Goal: Task Accomplishment & Management: Use online tool/utility

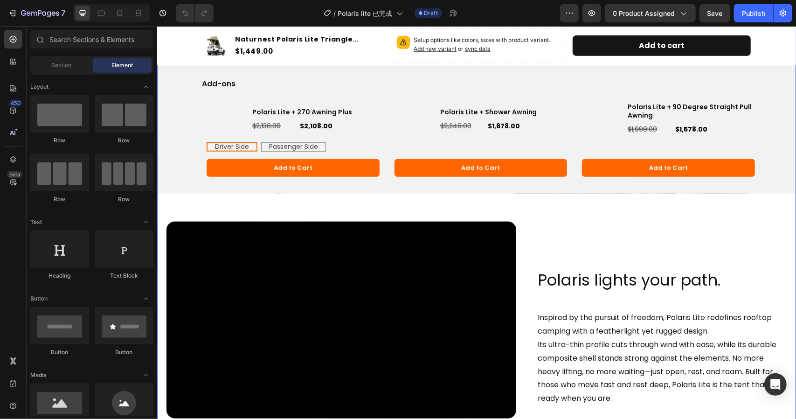
scroll to position [606, 0]
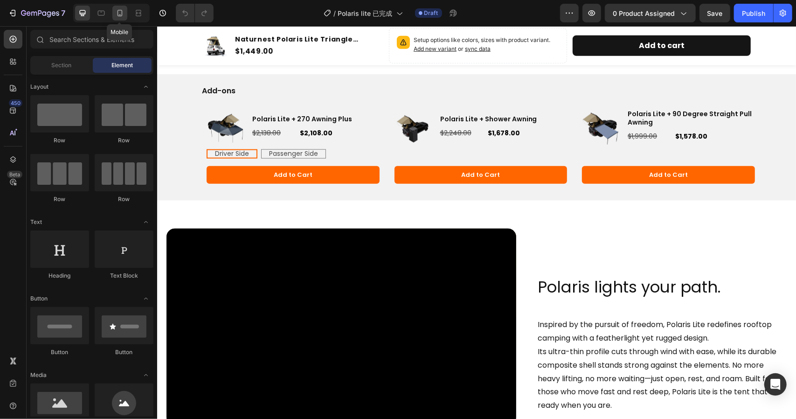
click at [117, 14] on icon at bounding box center [119, 12] width 9 height 9
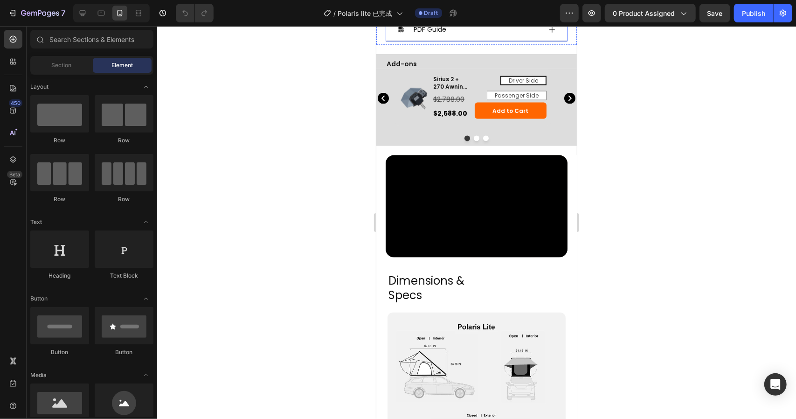
scroll to position [633, 0]
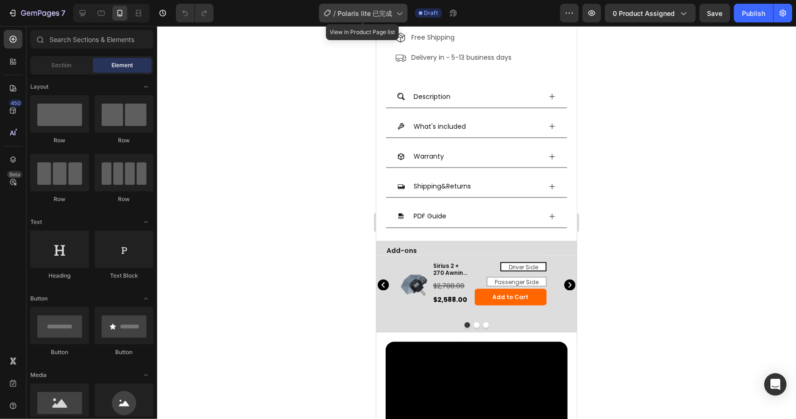
click at [360, 16] on span "Polaris lite 已完成" at bounding box center [365, 13] width 55 height 10
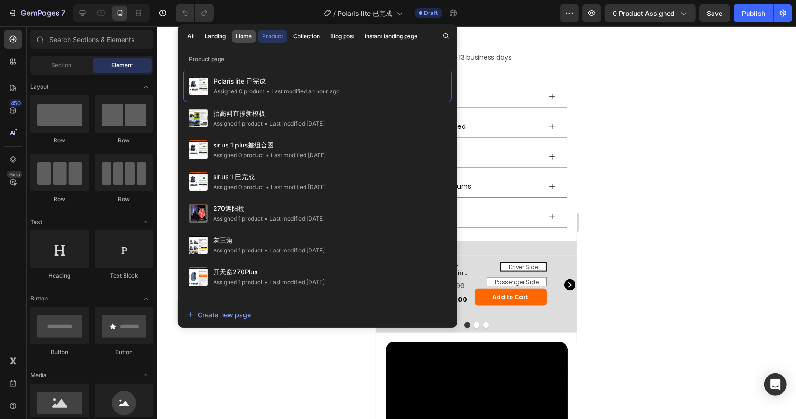
click at [241, 35] on div "Home" at bounding box center [244, 36] width 16 height 8
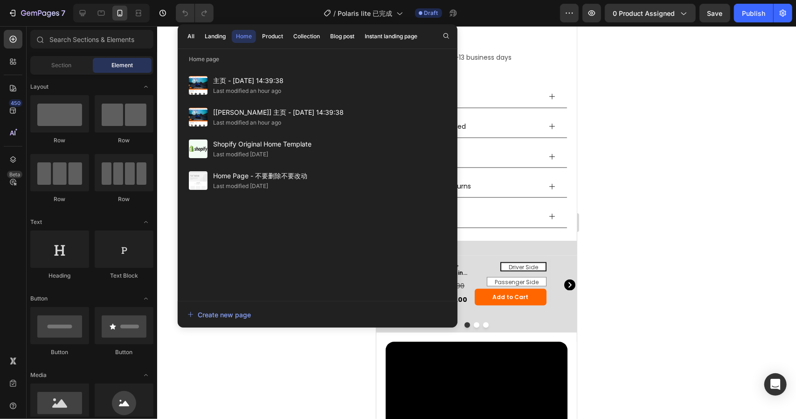
click at [231, 90] on div "Last modified an hour ago" at bounding box center [247, 90] width 68 height 9
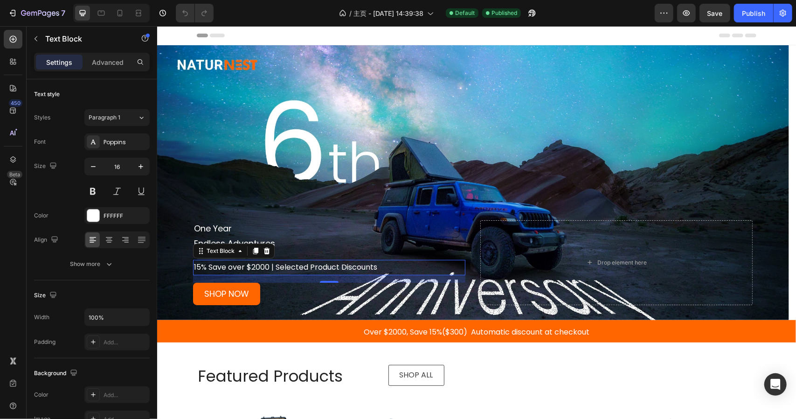
click at [378, 267] on p "15% Save over $2000 | Selected Product Discounts" at bounding box center [329, 267] width 271 height 14
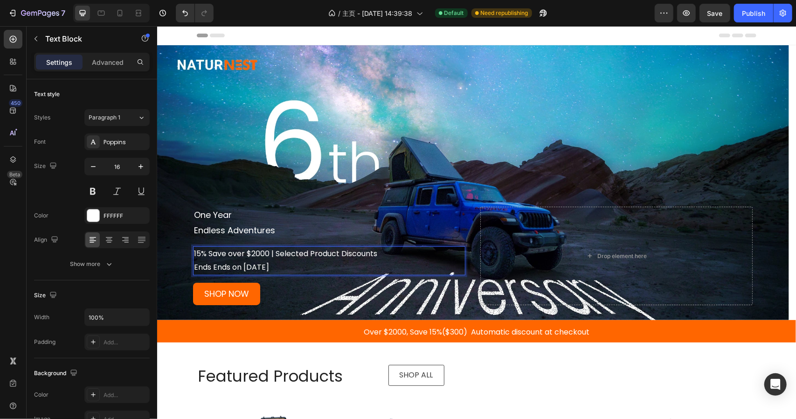
click at [214, 266] on p "Ends Ends on October 8th" at bounding box center [329, 267] width 271 height 14
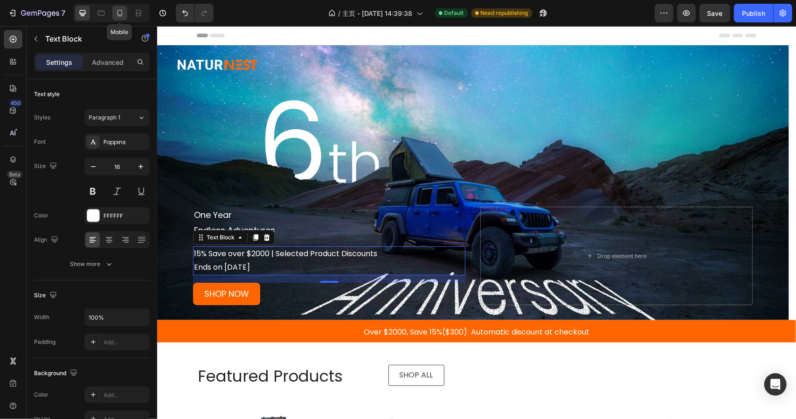
click at [119, 8] on icon at bounding box center [119, 12] width 9 height 9
type input "12"
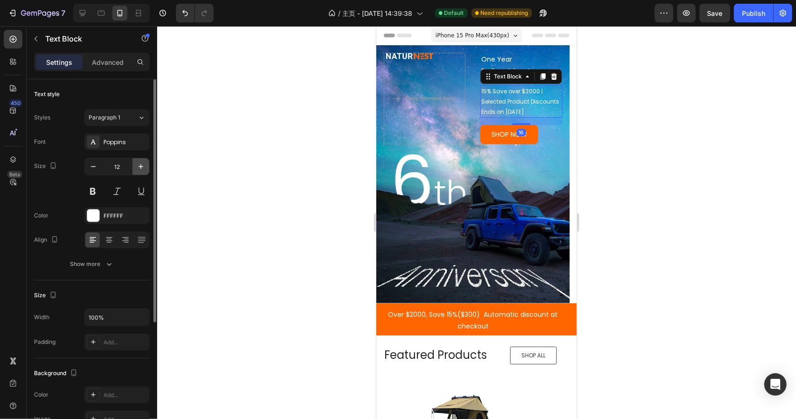
click at [139, 169] on icon "button" at bounding box center [140, 166] width 9 height 9
type input "14"
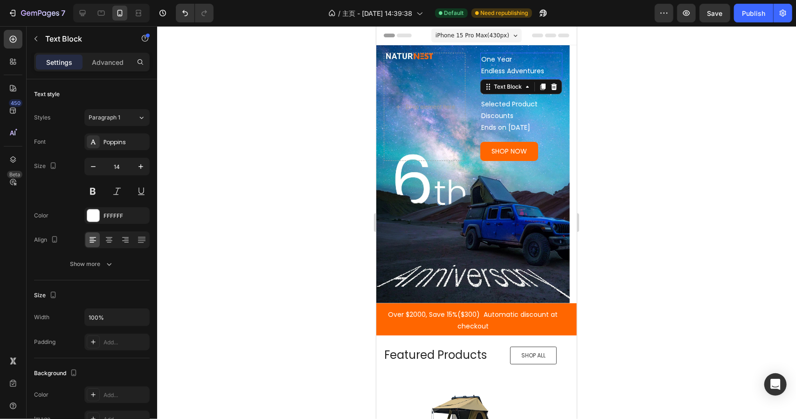
click at [264, 183] on div at bounding box center [476, 222] width 639 height 393
click at [498, 66] on p "Endless Adventures" at bounding box center [521, 71] width 80 height 12
click at [705, 139] on div at bounding box center [476, 222] width 639 height 393
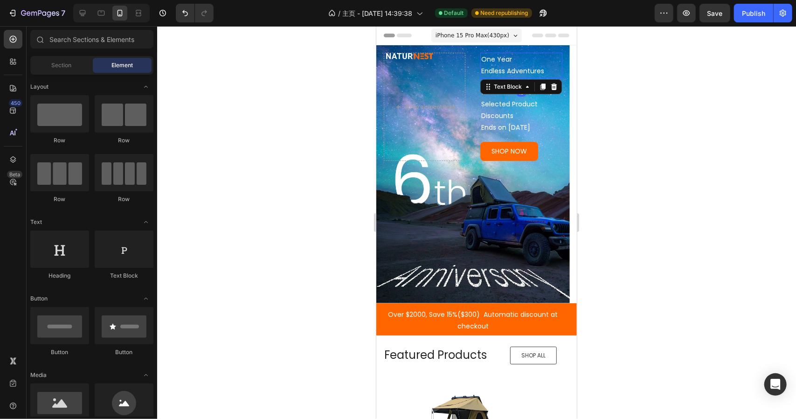
click at [500, 66] on p "Endless Adventures" at bounding box center [521, 71] width 80 height 12
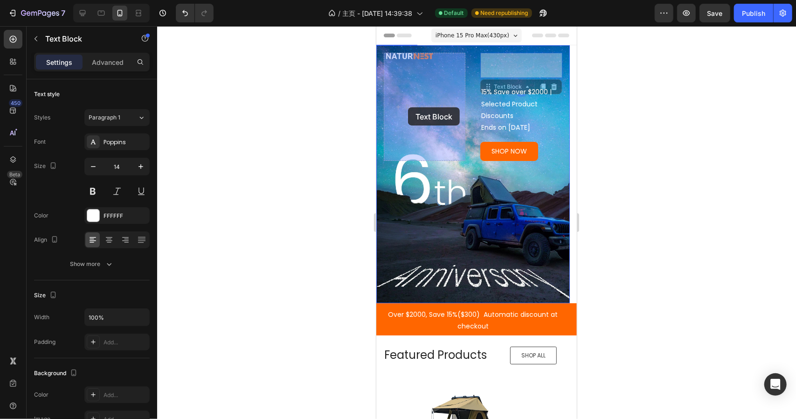
drag, startPoint x: 497, startPoint y: 88, endPoint x: 408, endPoint y: 107, distance: 91.1
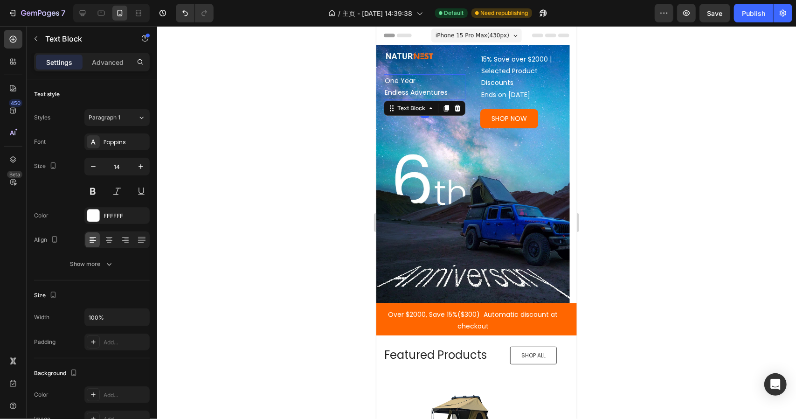
click at [705, 97] on div at bounding box center [476, 222] width 639 height 393
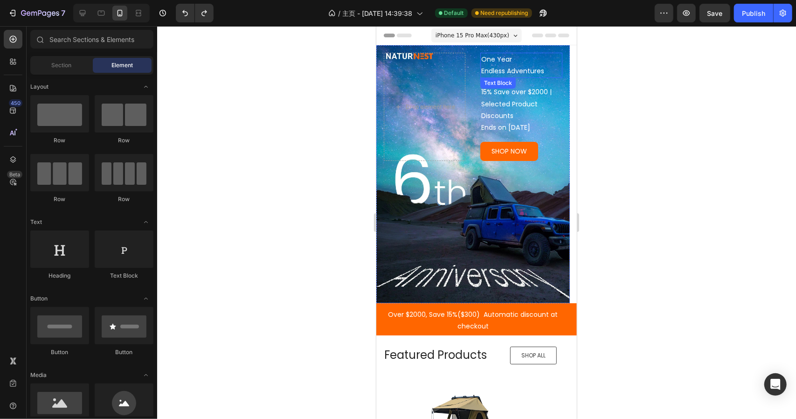
click at [492, 69] on p "Endless Adventures" at bounding box center [521, 71] width 80 height 12
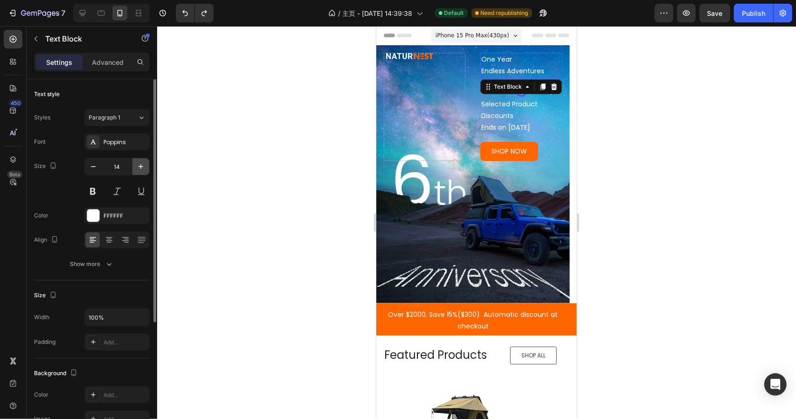
click at [138, 163] on icon "button" at bounding box center [140, 166] width 9 height 9
type input "16"
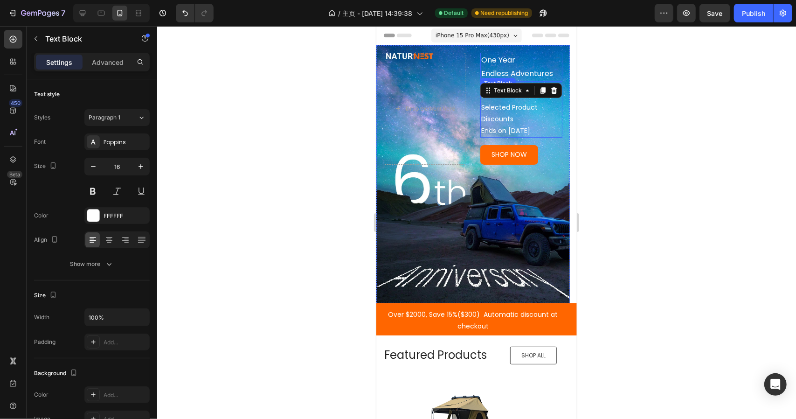
click at [650, 97] on div at bounding box center [476, 222] width 639 height 393
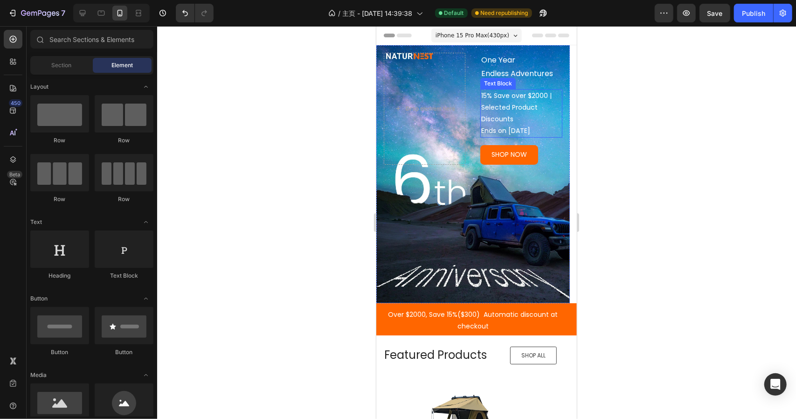
click at [671, 90] on div at bounding box center [476, 222] width 639 height 393
click at [749, 13] on div "Publish" at bounding box center [753, 13] width 23 height 10
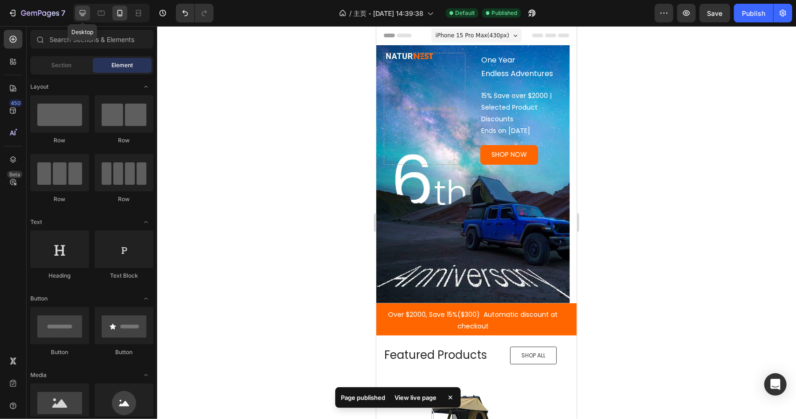
click at [76, 10] on div at bounding box center [82, 13] width 15 height 15
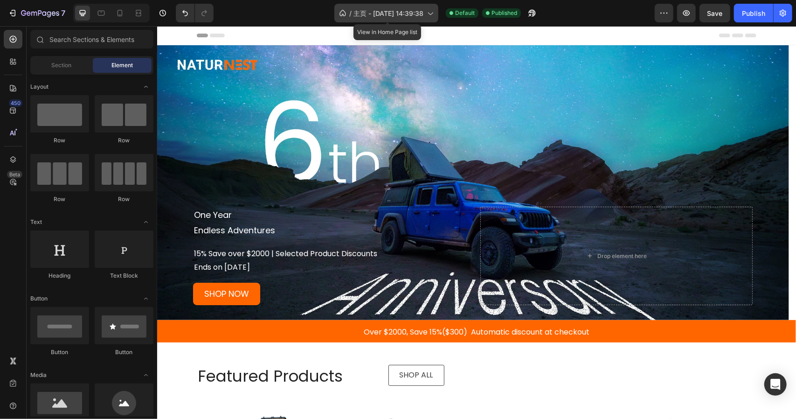
click at [387, 15] on span "主页 - Mar 20, 14:39:38" at bounding box center [389, 13] width 70 height 10
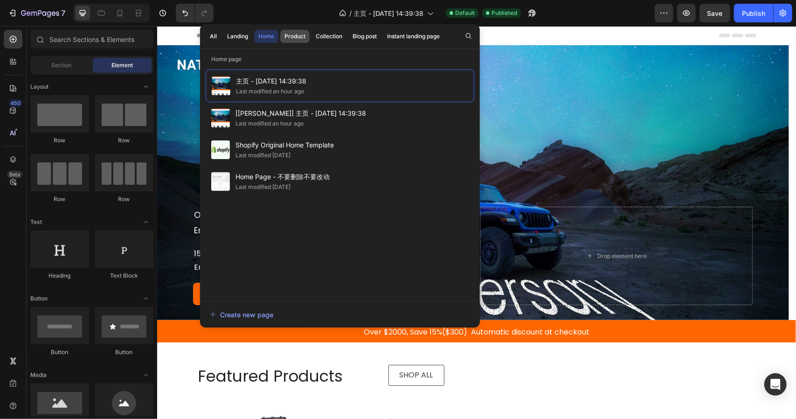
click at [289, 39] on div "Product" at bounding box center [295, 36] width 21 height 8
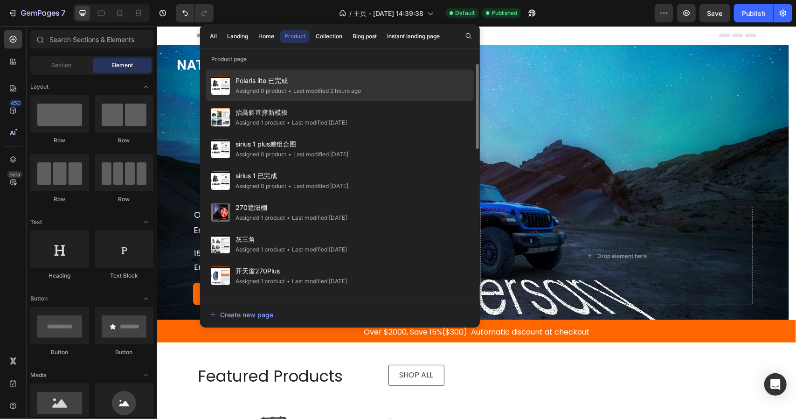
click at [289, 77] on span "Polaris lite 已完成" at bounding box center [298, 80] width 125 height 11
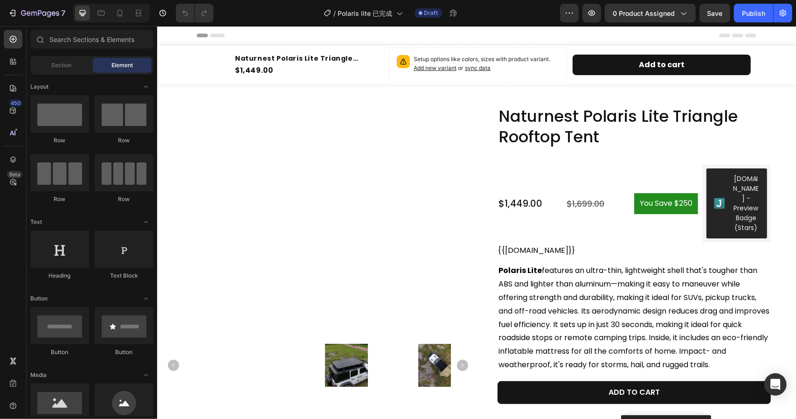
radio input "false"
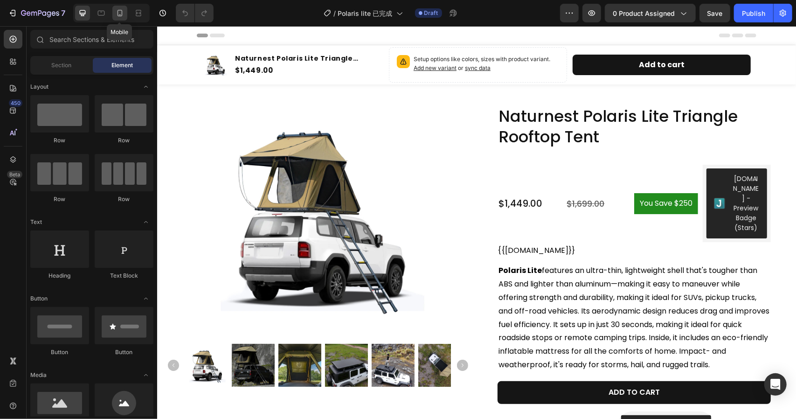
click at [119, 18] on div at bounding box center [119, 13] width 15 height 15
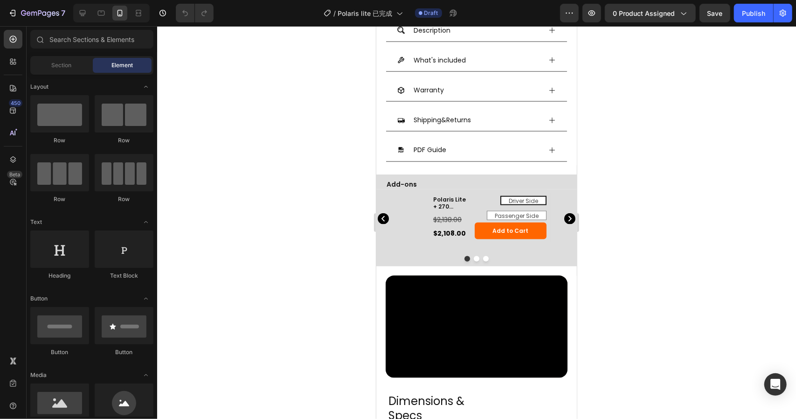
scroll to position [700, 0]
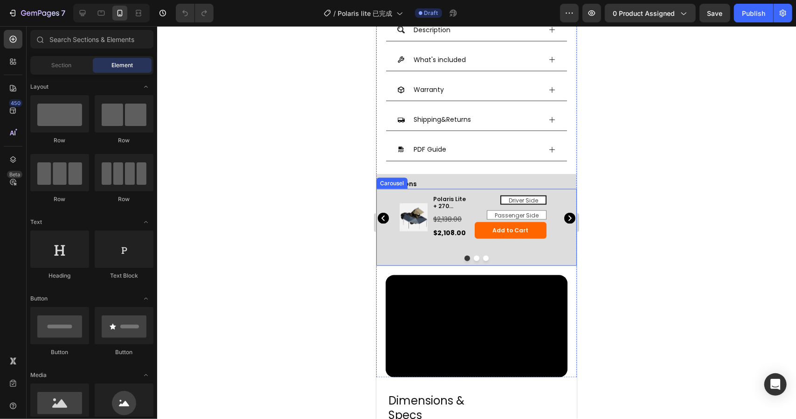
click at [564, 212] on icon "Carousel Next Arrow" at bounding box center [569, 217] width 11 height 11
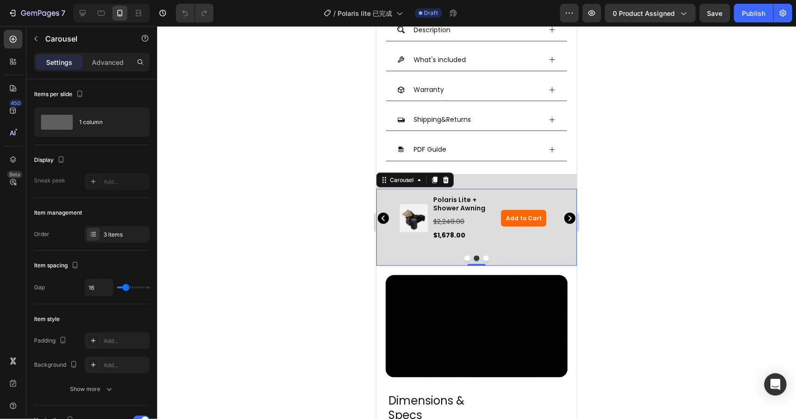
click at [564, 212] on icon "Carousel Next Arrow" at bounding box center [569, 217] width 11 height 11
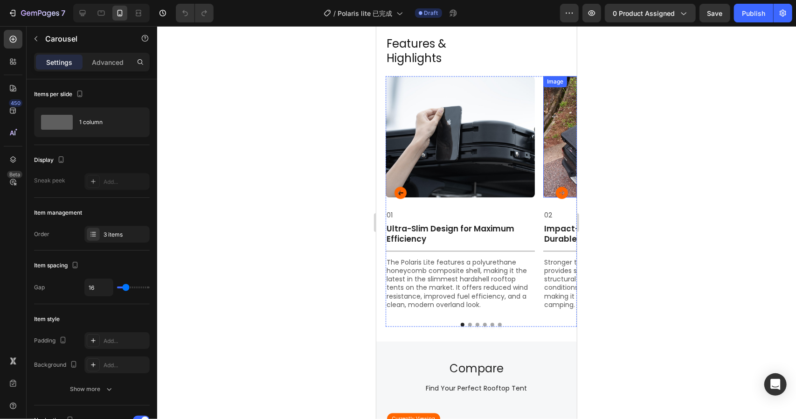
scroll to position [1446, 0]
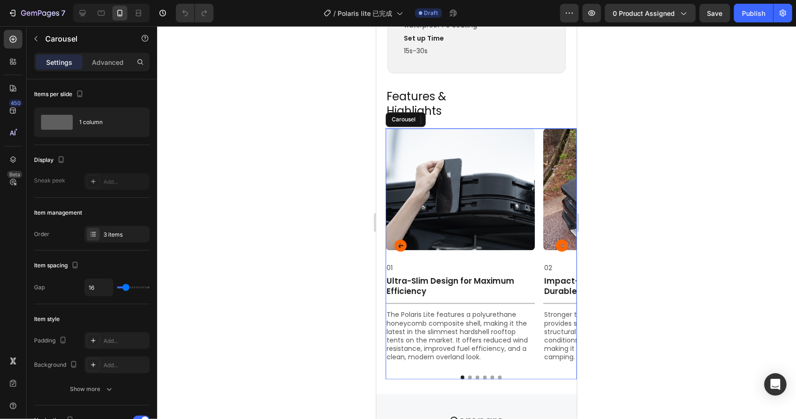
click at [555, 237] on icon "Carousel Next Arrow" at bounding box center [561, 245] width 15 height 19
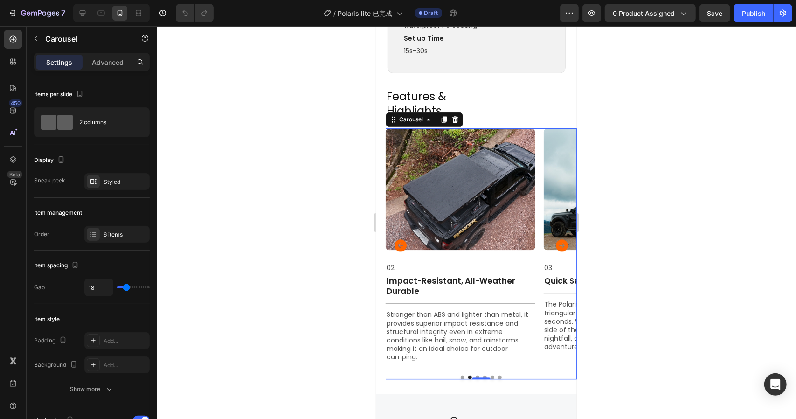
click at [555, 237] on icon "Carousel Next Arrow" at bounding box center [561, 245] width 15 height 19
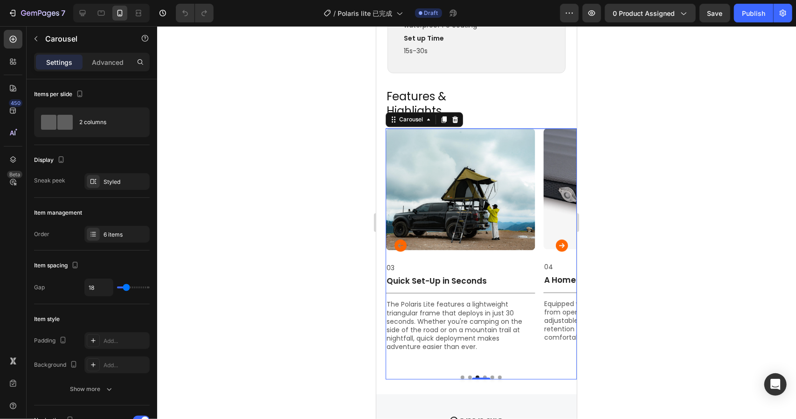
click at [396, 239] on icon "Carousel Back Arrow" at bounding box center [400, 245] width 12 height 12
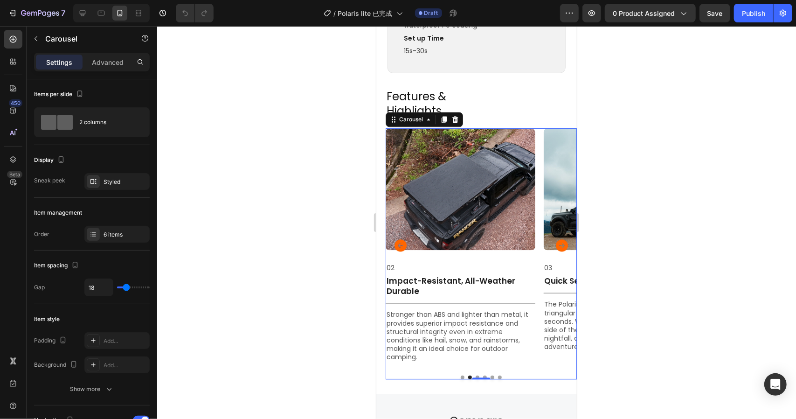
click at [396, 239] on icon "Carousel Back Arrow" at bounding box center [400, 245] width 12 height 12
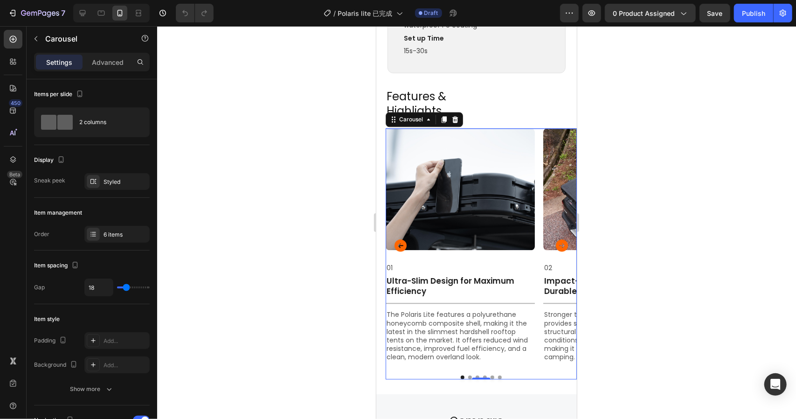
click at [556, 239] on icon "Carousel Next Arrow" at bounding box center [562, 245] width 12 height 12
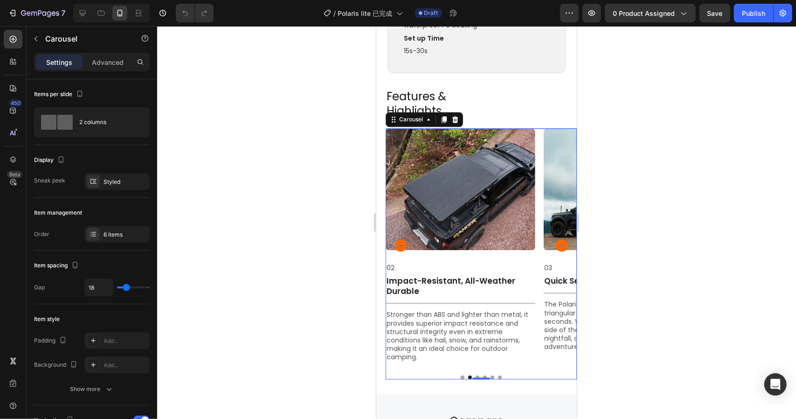
click at [556, 239] on icon "Carousel Next Arrow" at bounding box center [562, 245] width 12 height 12
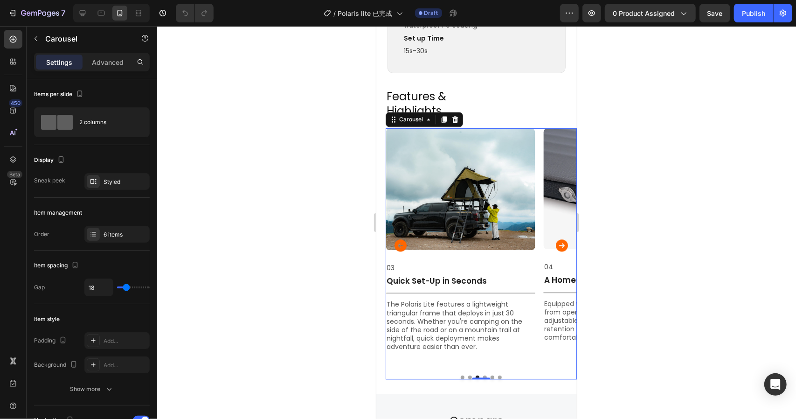
click at [556, 239] on icon "Carousel Next Arrow" at bounding box center [562, 245] width 12 height 12
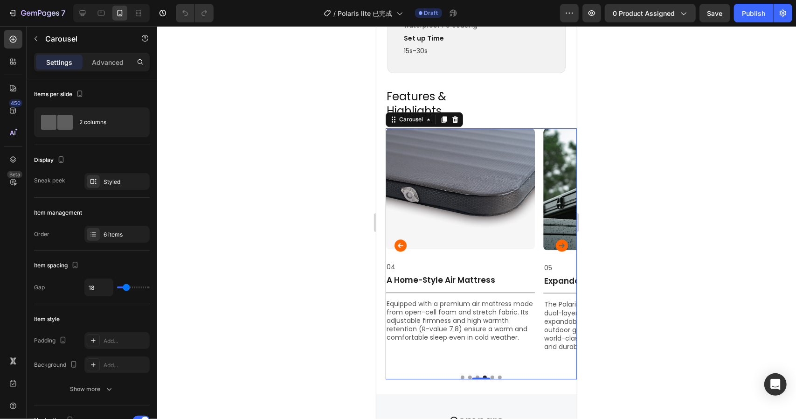
click at [556, 239] on icon "Carousel Next Arrow" at bounding box center [562, 245] width 12 height 12
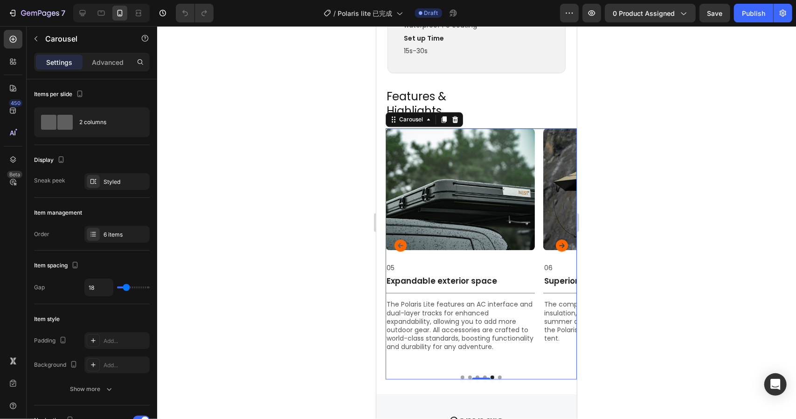
click at [555, 237] on icon "Carousel Next Arrow" at bounding box center [561, 245] width 15 height 19
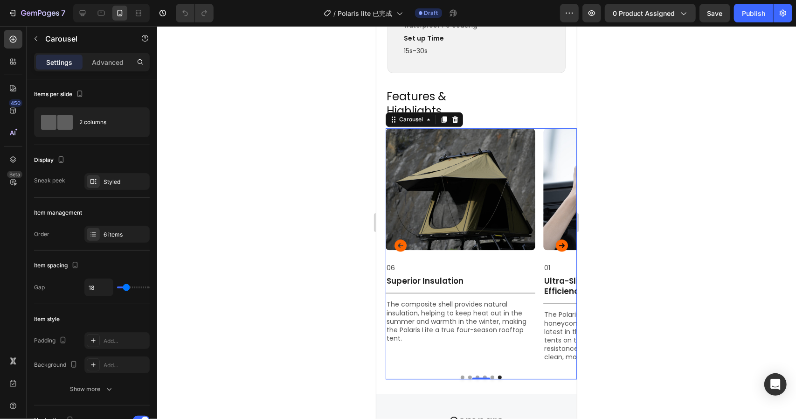
click at [556, 239] on icon "Carousel Next Arrow" at bounding box center [562, 245] width 12 height 12
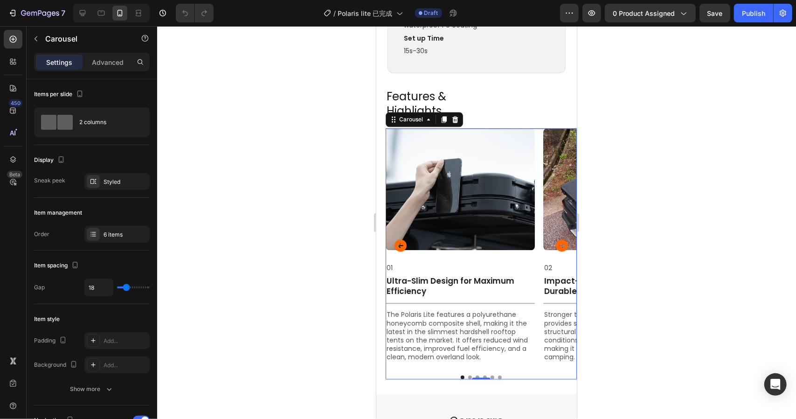
click at [556, 239] on icon "Carousel Next Arrow" at bounding box center [562, 245] width 12 height 12
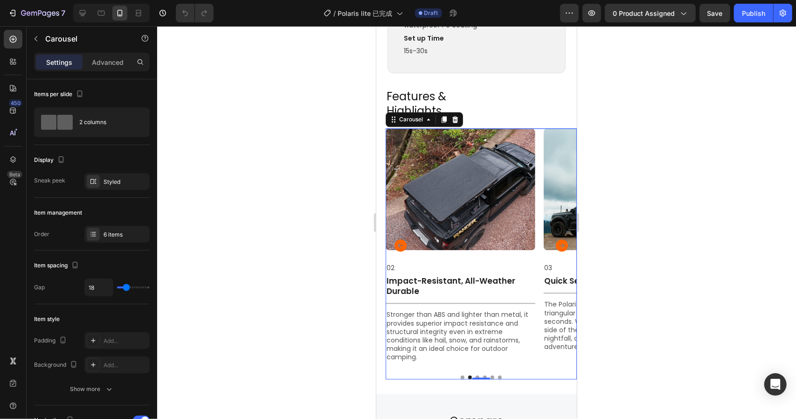
click at [556, 239] on icon "Carousel Next Arrow" at bounding box center [562, 245] width 12 height 12
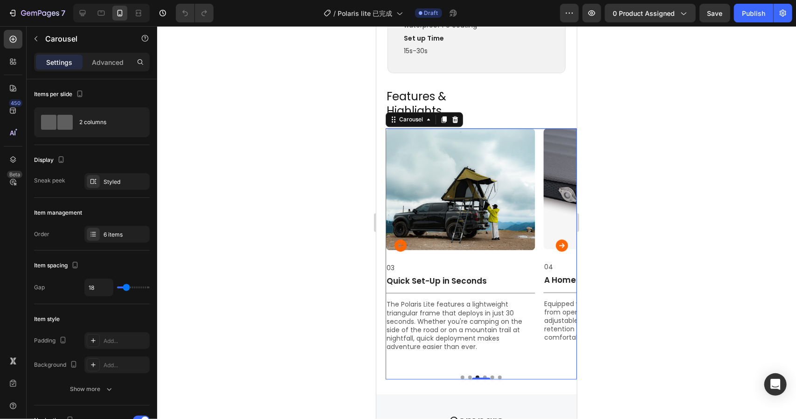
click at [406, 237] on icon "Carousel Back Arrow" at bounding box center [400, 245] width 15 height 19
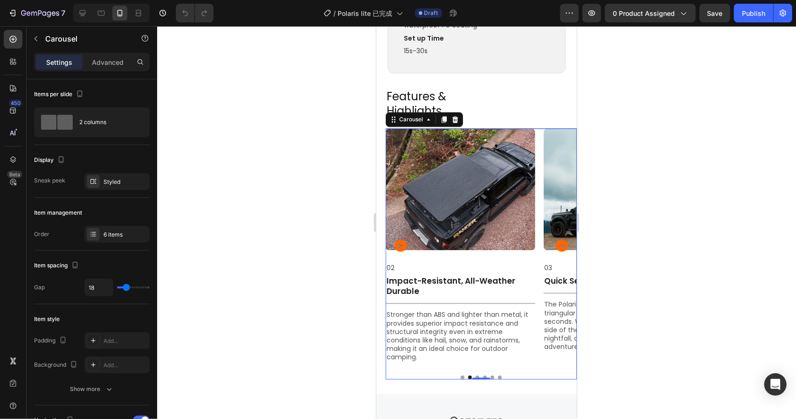
click at [556, 238] on icon "Carousel Next Arrow" at bounding box center [561, 245] width 15 height 19
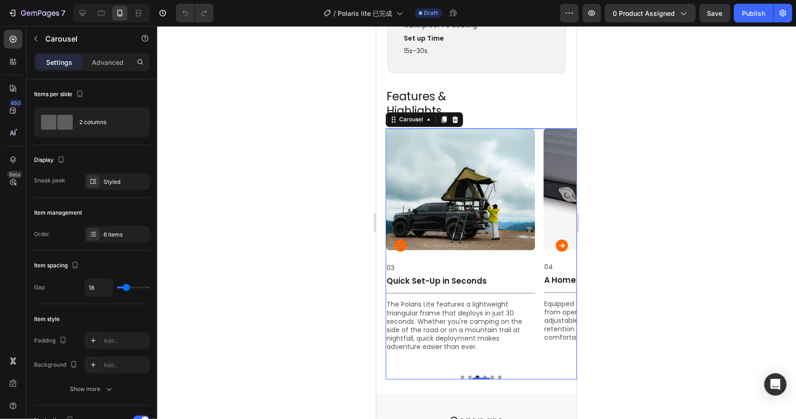
click at [556, 238] on icon "Carousel Next Arrow" at bounding box center [561, 245] width 15 height 19
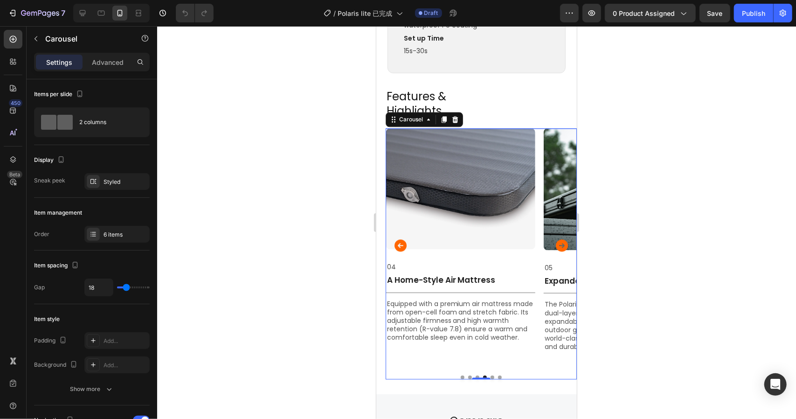
click at [556, 238] on icon "Carousel Next Arrow" at bounding box center [561, 245] width 15 height 19
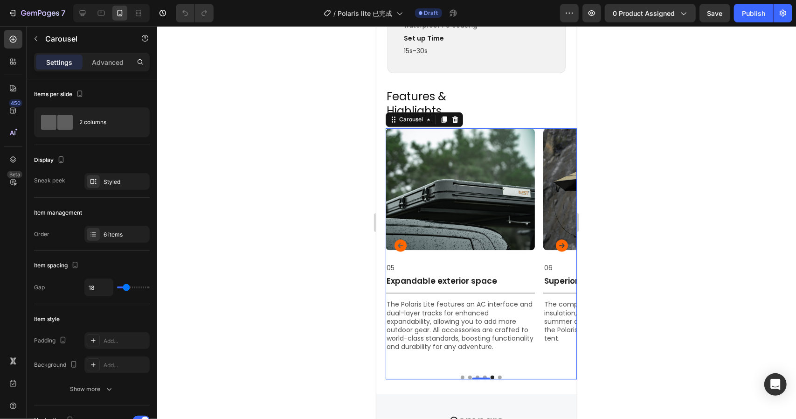
click at [556, 238] on icon "Carousel Next Arrow" at bounding box center [561, 245] width 15 height 19
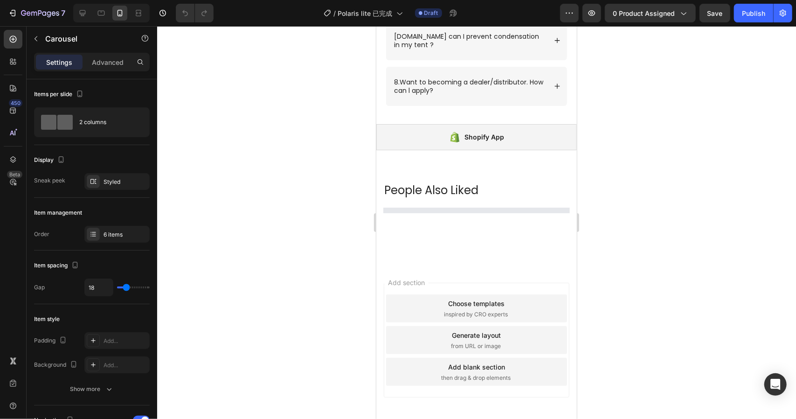
scroll to position [3048, 0]
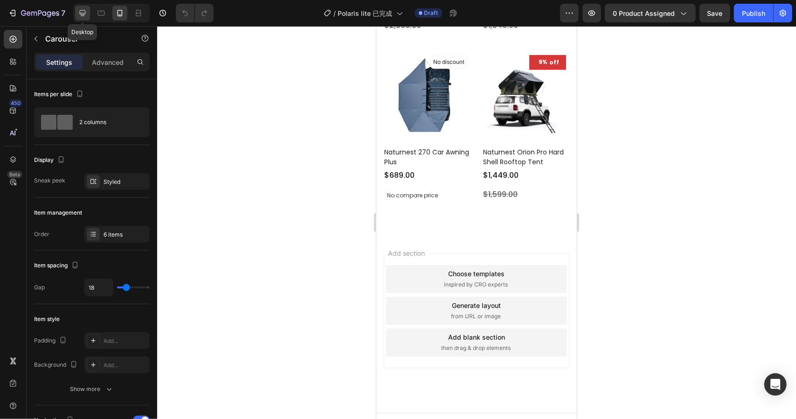
click at [83, 13] on icon at bounding box center [83, 13] width 6 height 6
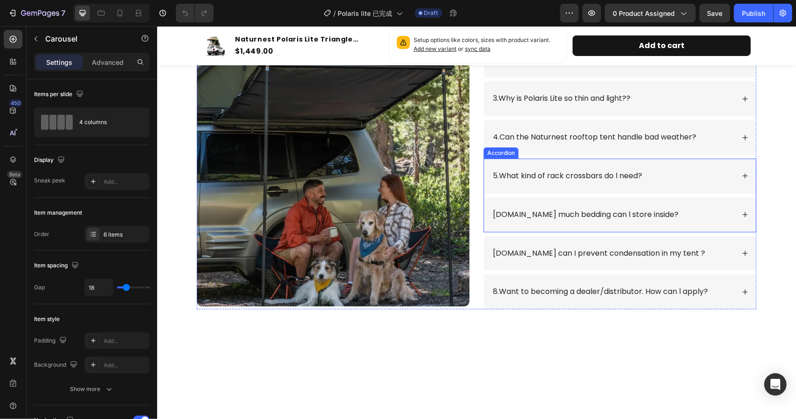
scroll to position [2300, 0]
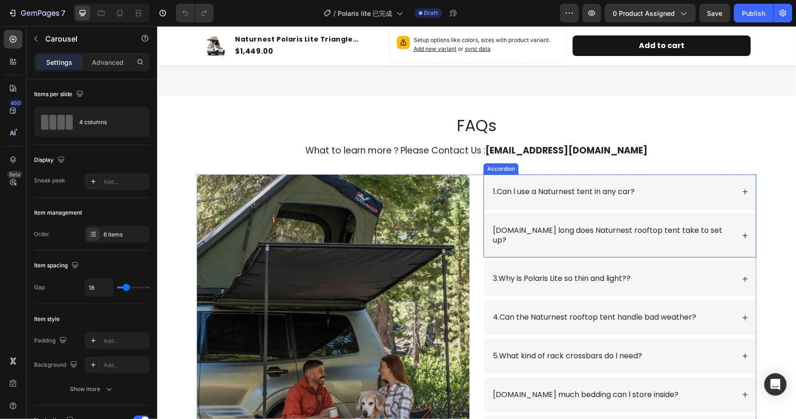
click at [742, 188] on icon at bounding box center [745, 191] width 7 height 7
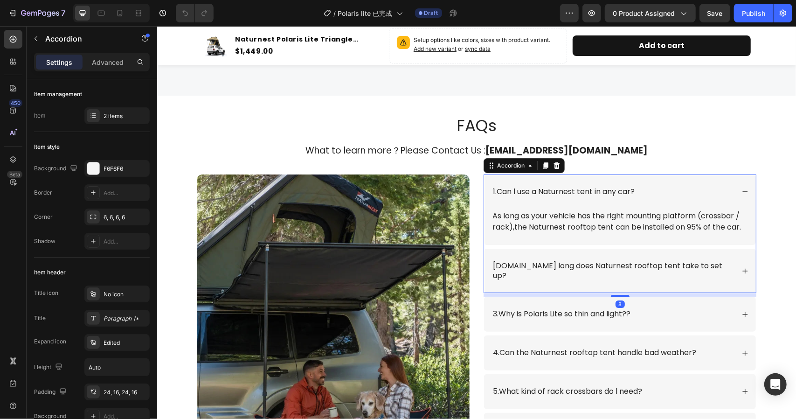
click at [742, 190] on icon at bounding box center [745, 191] width 7 height 7
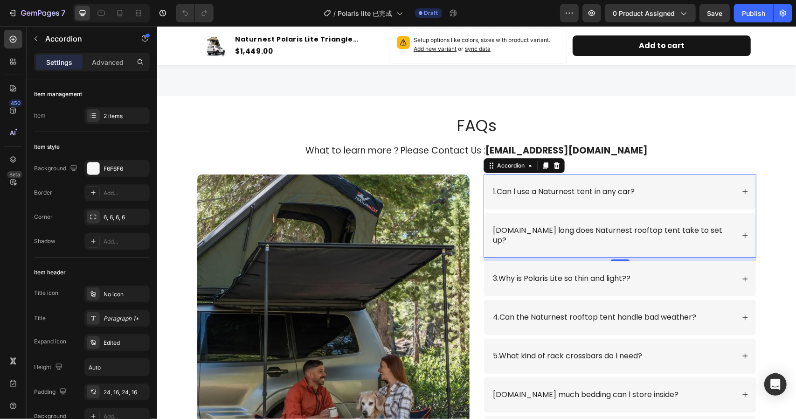
click at [736, 227] on div "[DOMAIN_NAME] long does Naturnest rooftop tent take to set up?" at bounding box center [620, 235] width 272 height 45
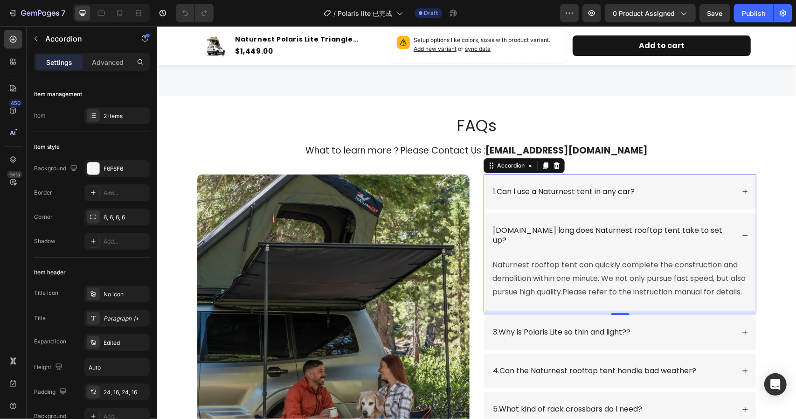
click at [736, 227] on div "[DOMAIN_NAME] long does Naturnest rooftop tent take to set up?" at bounding box center [620, 235] width 272 height 45
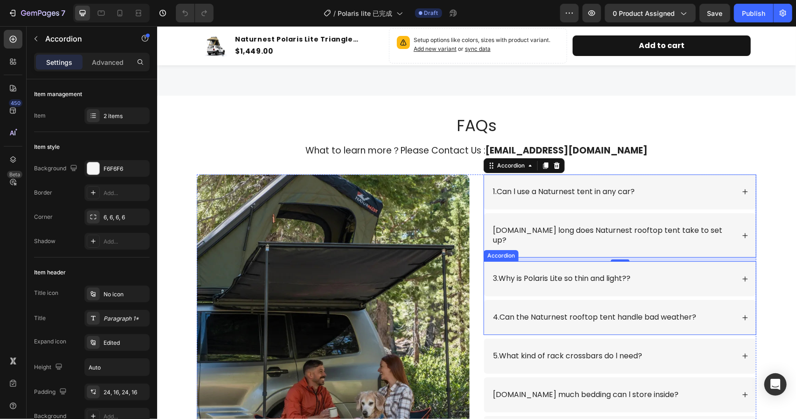
click at [742, 275] on icon at bounding box center [745, 278] width 7 height 7
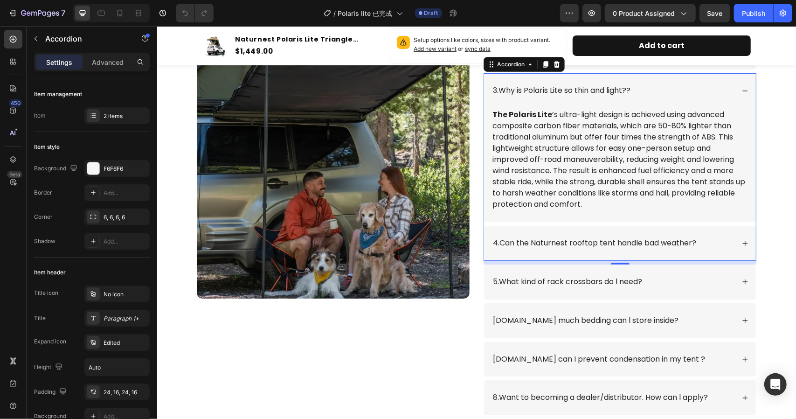
scroll to position [2487, 0]
click at [746, 229] on div "4.Can the Naturnest rooftop tent handle bad weather?" at bounding box center [620, 242] width 272 height 35
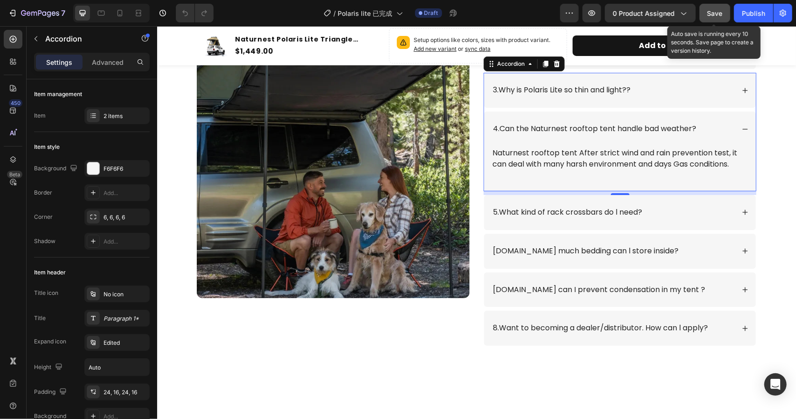
click at [707, 14] on button "Save" at bounding box center [715, 13] width 31 height 19
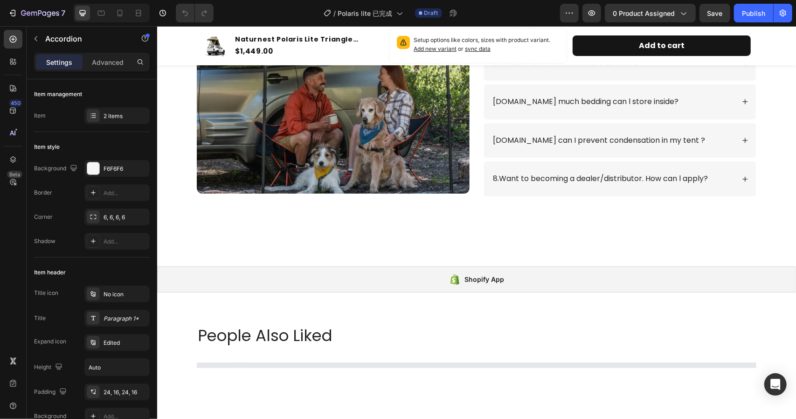
scroll to position [2450, 0]
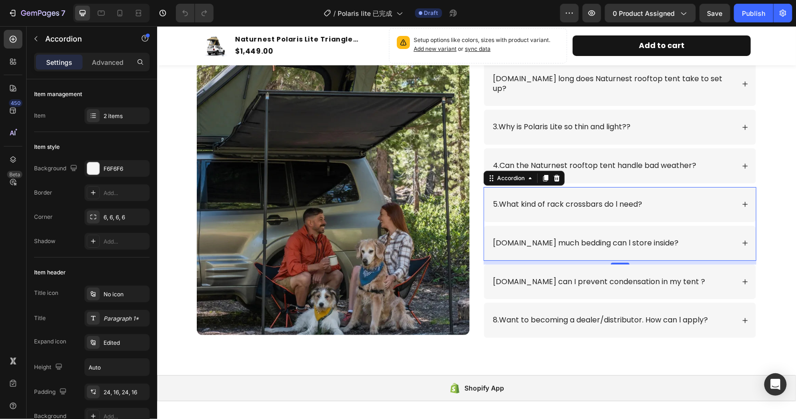
click at [743, 240] on icon at bounding box center [745, 242] width 5 height 5
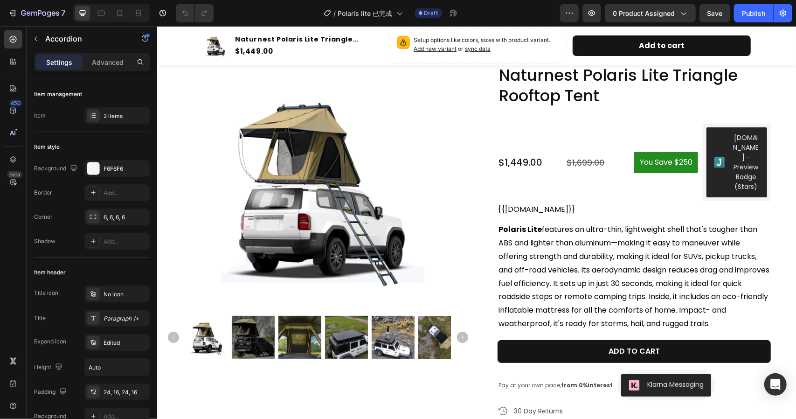
scroll to position [0, 0]
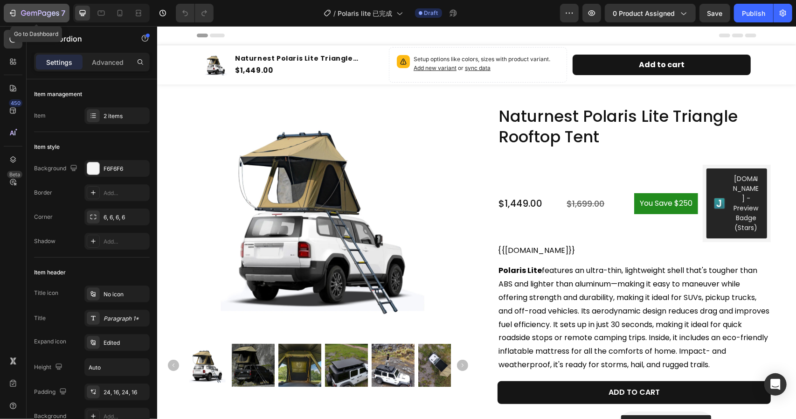
click at [30, 16] on icon "button" at bounding box center [40, 14] width 38 height 8
